Goal: Find specific page/section: Find specific page/section

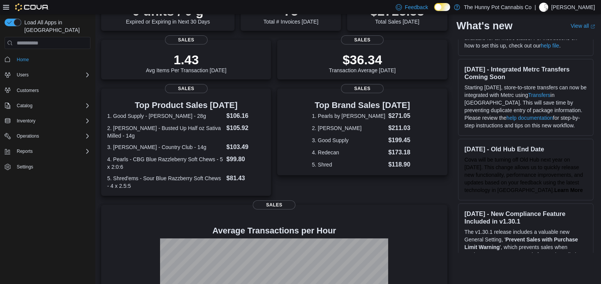
scroll to position [38, 0]
click at [23, 133] on span "Operations" at bounding box center [28, 136] width 22 height 6
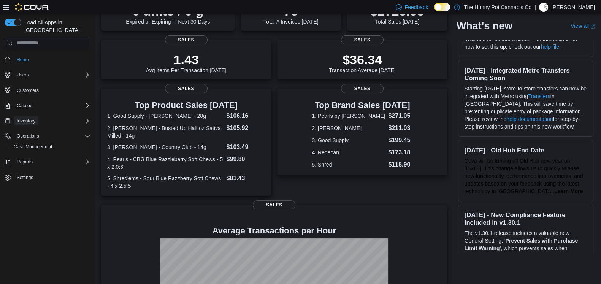
click at [28, 116] on span "Inventory" at bounding box center [26, 120] width 19 height 9
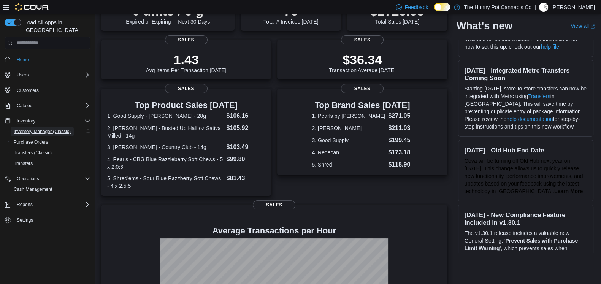
click at [29, 128] on span "Inventory Manager (Classic)" at bounding box center [42, 131] width 57 height 6
